Goal: Information Seeking & Learning: Learn about a topic

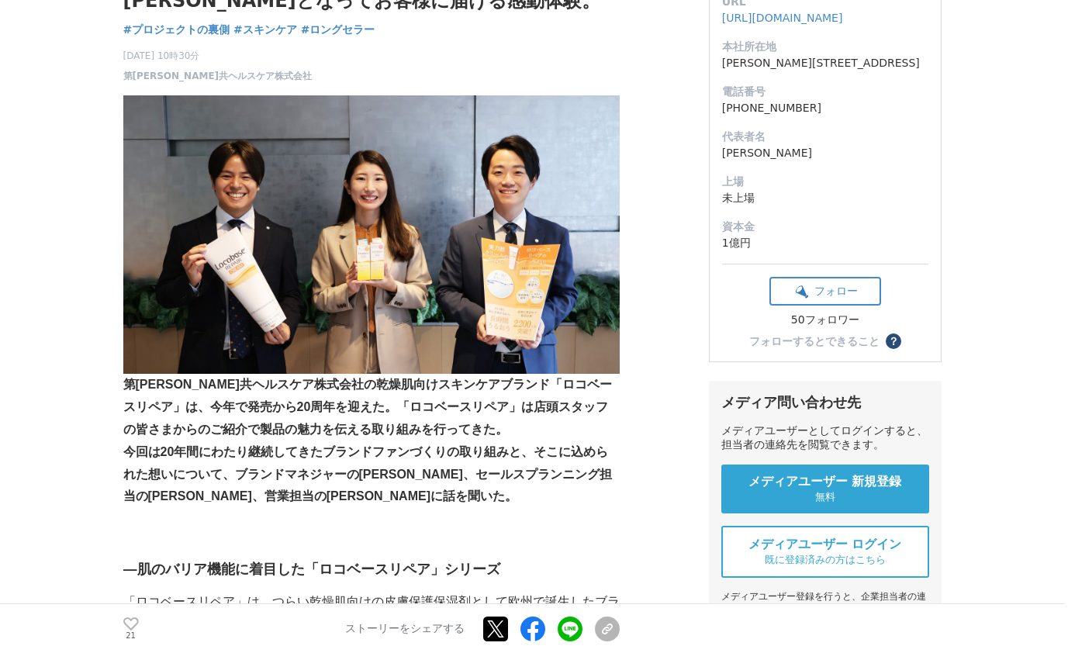
scroll to position [186, 0]
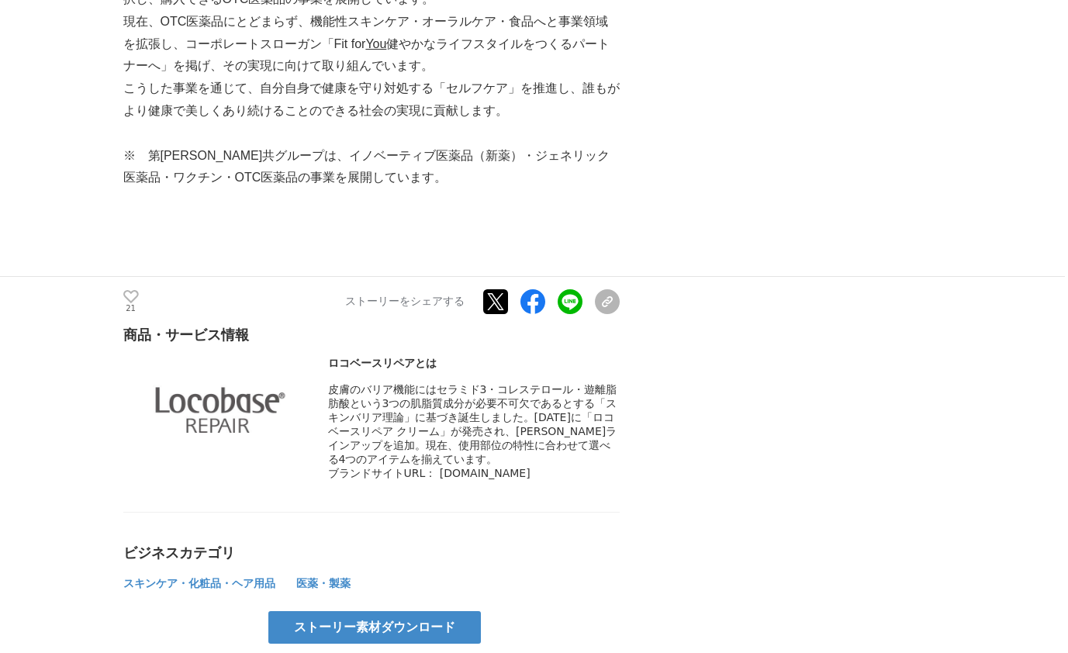
scroll to position [5028, 0]
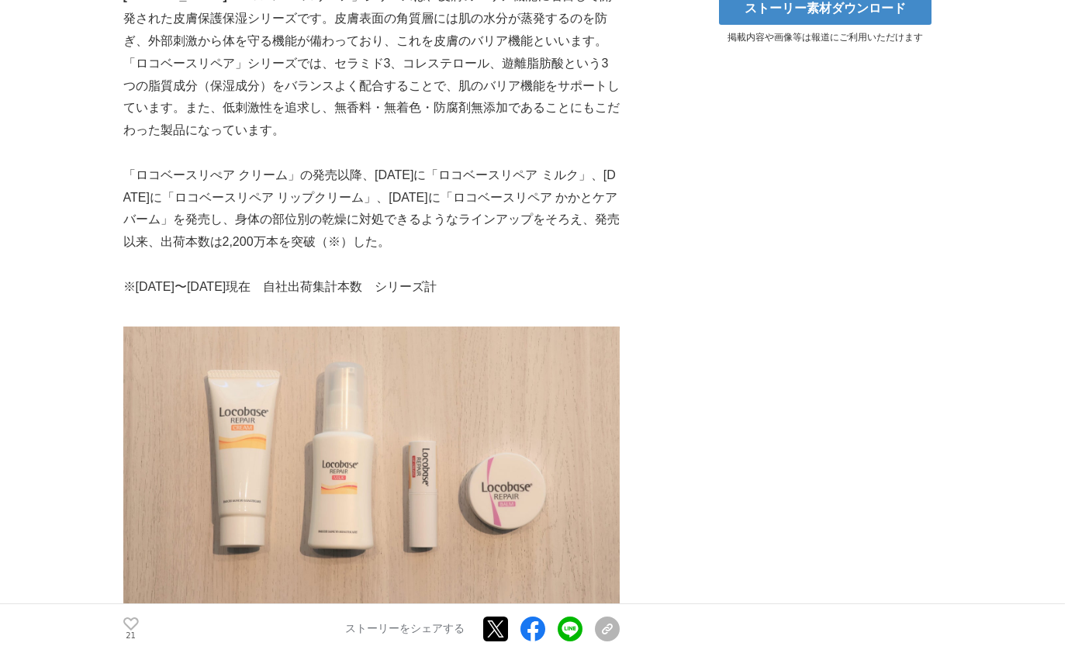
scroll to position [0, 0]
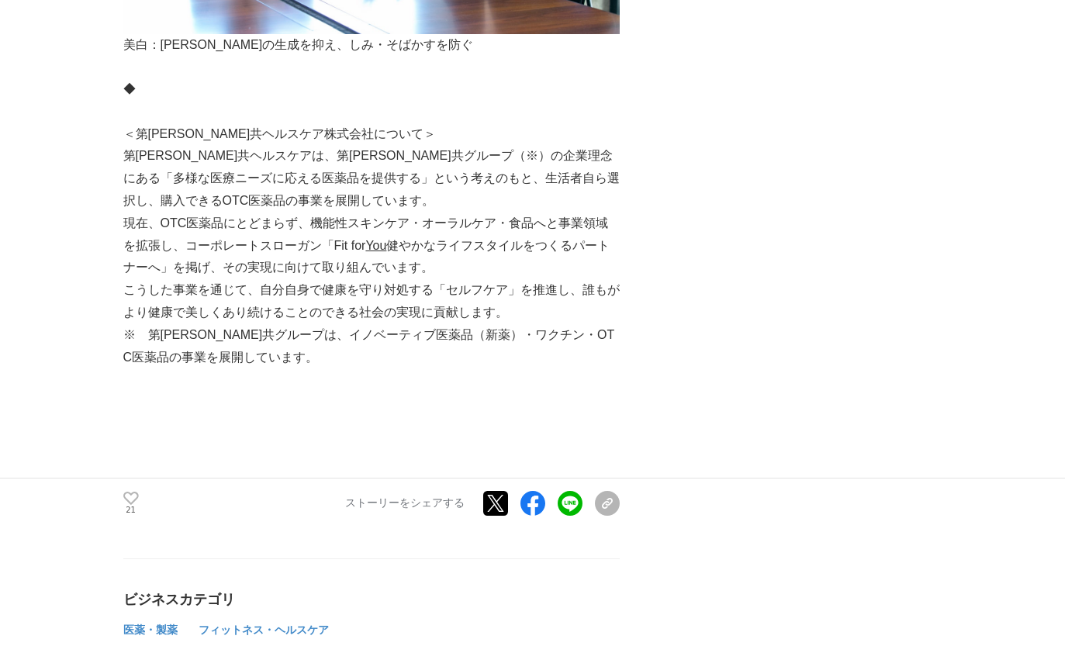
scroll to position [6402, 0]
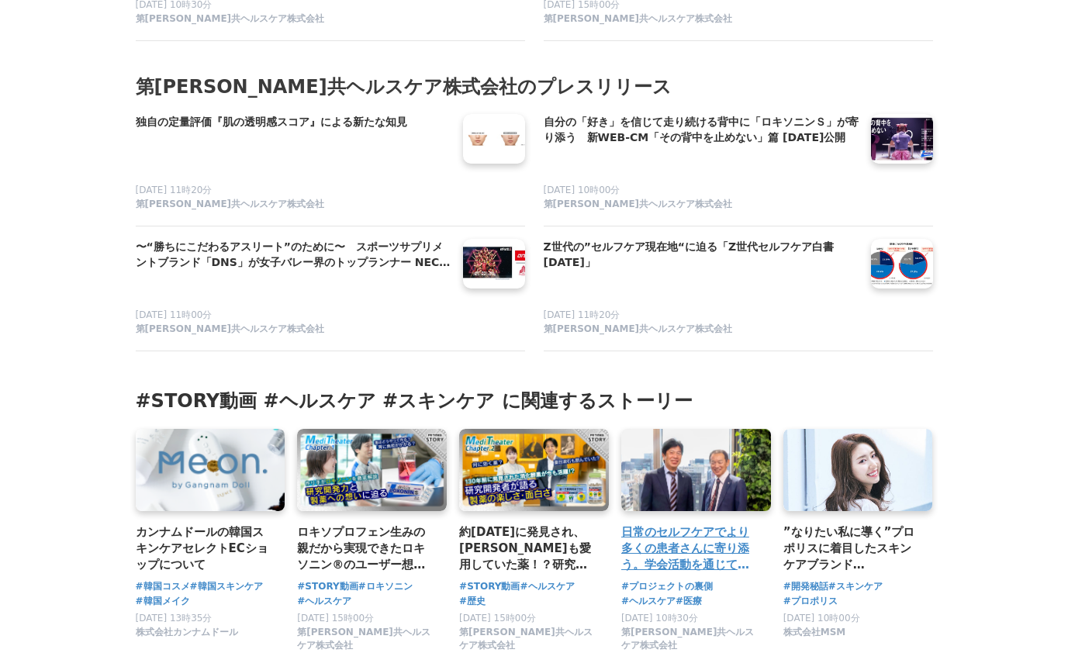
click at [721, 428] on link at bounding box center [696, 471] width 157 height 86
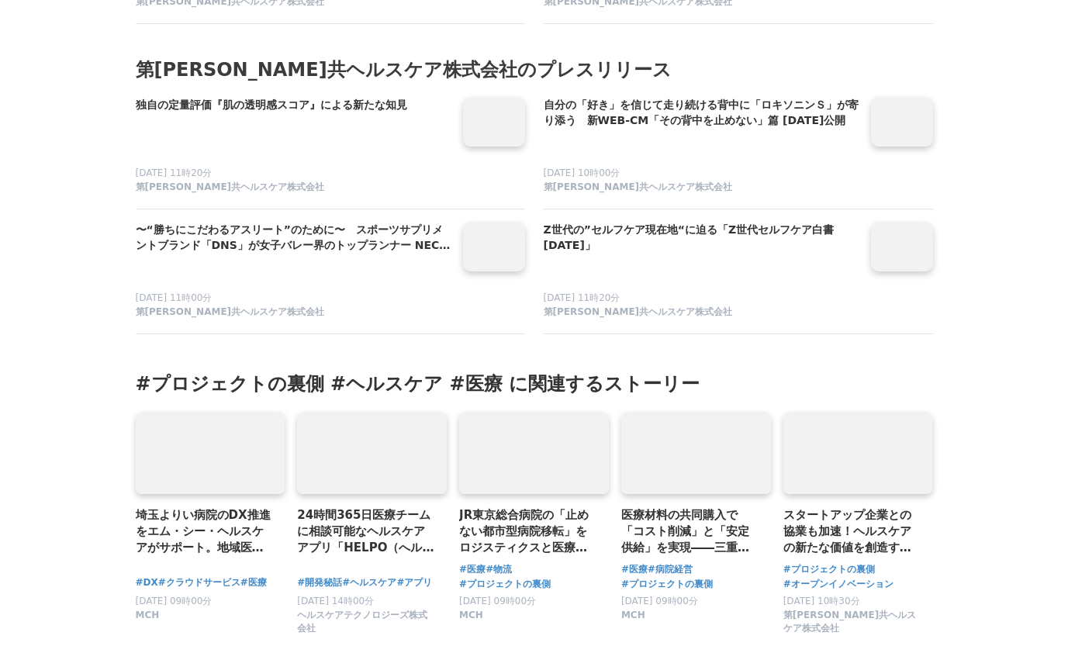
scroll to position [5369, 0]
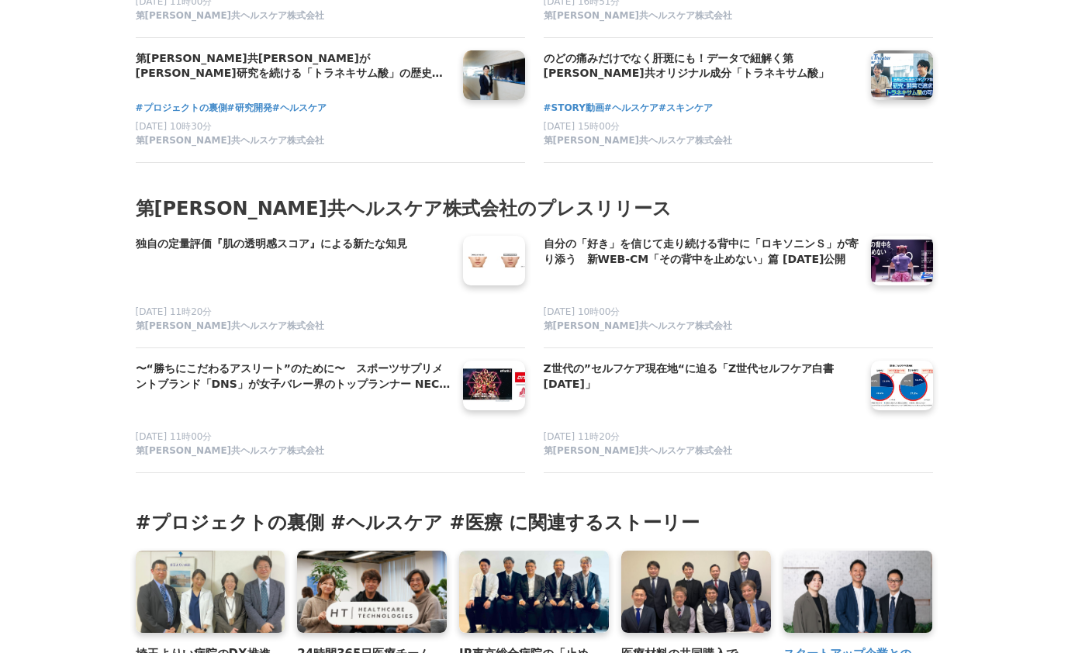
click at [795, 566] on link at bounding box center [858, 592] width 157 height 86
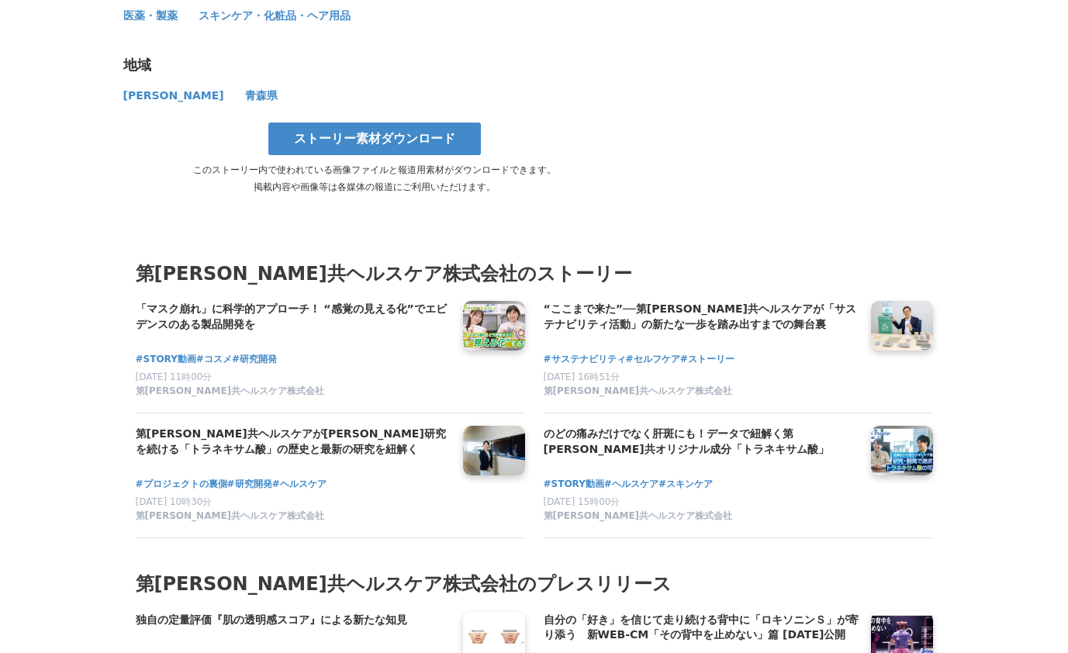
scroll to position [7945, 0]
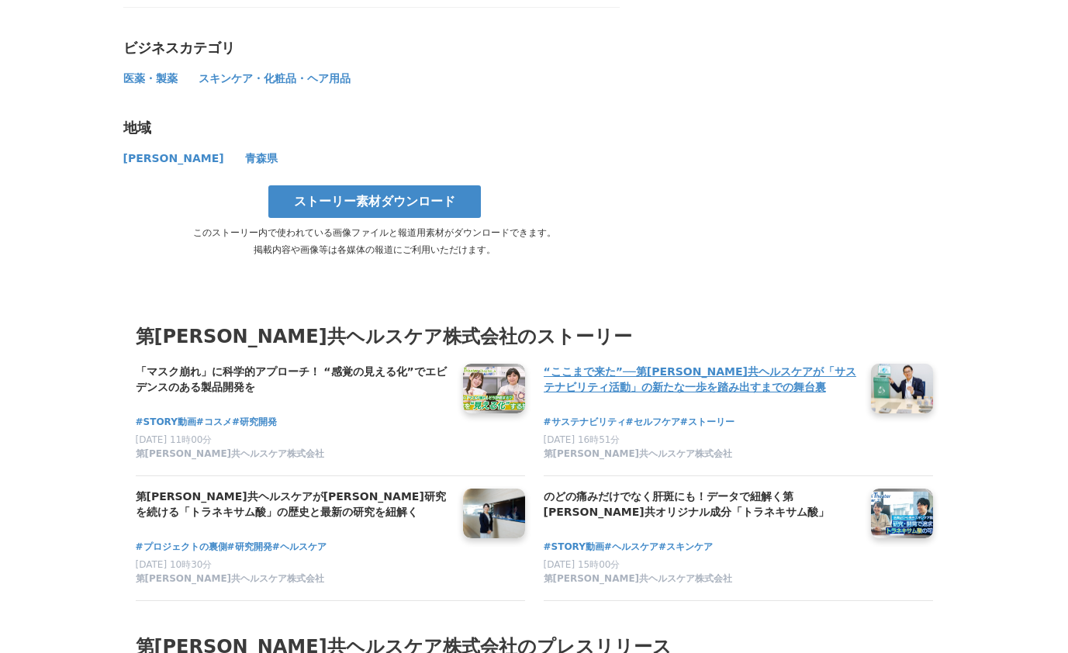
click at [586, 364] on h4 "“ここまで来た”──第[PERSON_NAME]共ヘルスケアが「サステナビリティ活動」の新たな一歩を踏み出すまでの舞台裏" at bounding box center [701, 380] width 315 height 32
